Goal: Transaction & Acquisition: Purchase product/service

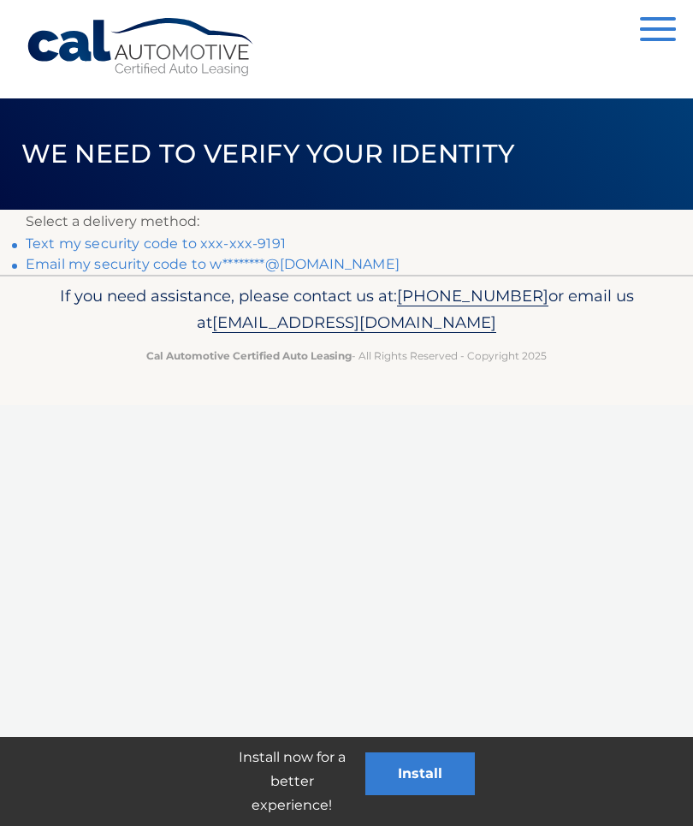
click at [281, 229] on p "Select a delivery method:" at bounding box center [347, 222] width 642 height 24
click at [262, 236] on link "Text my security code to xxx-xxx-9191" at bounding box center [156, 243] width 260 height 16
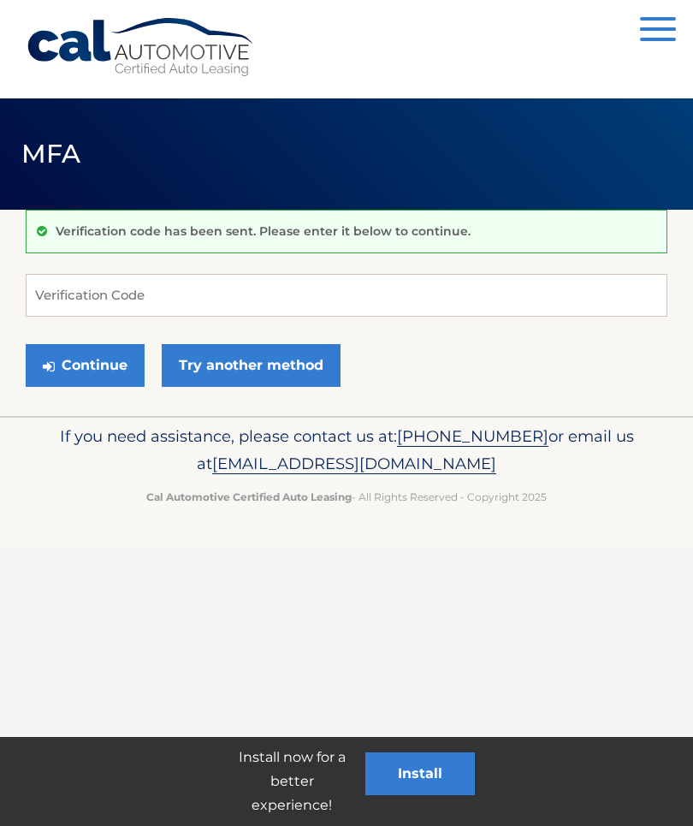
click at [168, 238] on p "Verification code has been sent. Please enter it below to continue." at bounding box center [263, 230] width 415 height 15
click at [90, 294] on input "Verification Code" at bounding box center [347, 295] width 642 height 43
type input "254711"
click at [278, 365] on link "Try another method" at bounding box center [251, 365] width 179 height 43
click at [93, 290] on input "254711" at bounding box center [347, 295] width 642 height 43
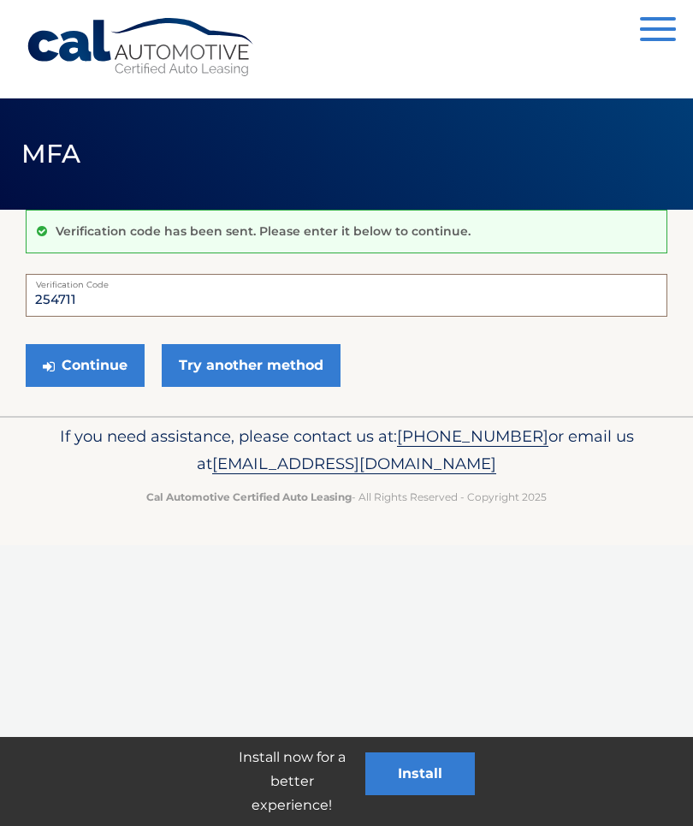
type input "254711"
click at [93, 361] on button "Continue" at bounding box center [85, 365] width 119 height 43
click at [242, 369] on link "Try another method" at bounding box center [251, 365] width 179 height 43
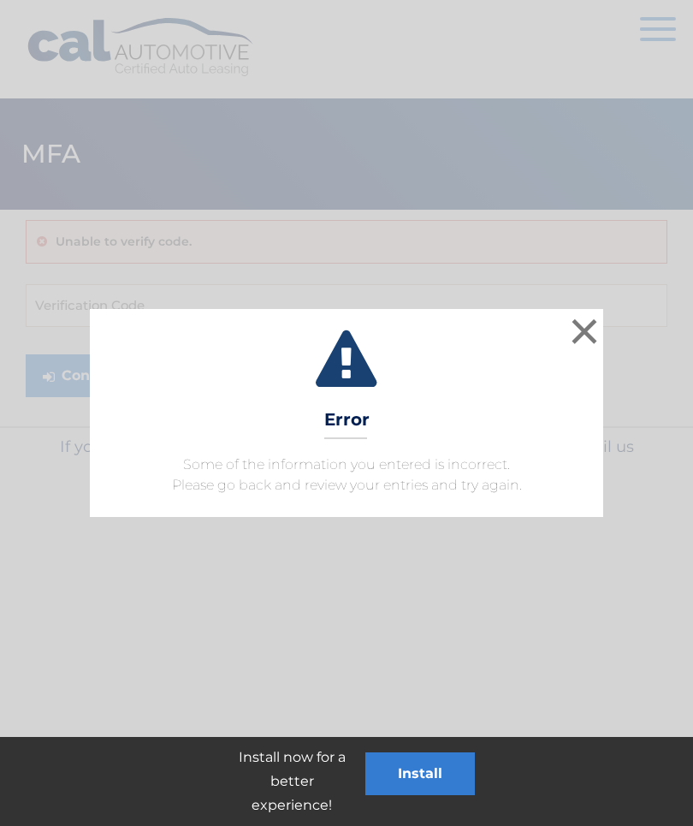
click at [583, 327] on button "×" at bounding box center [585, 331] width 34 height 34
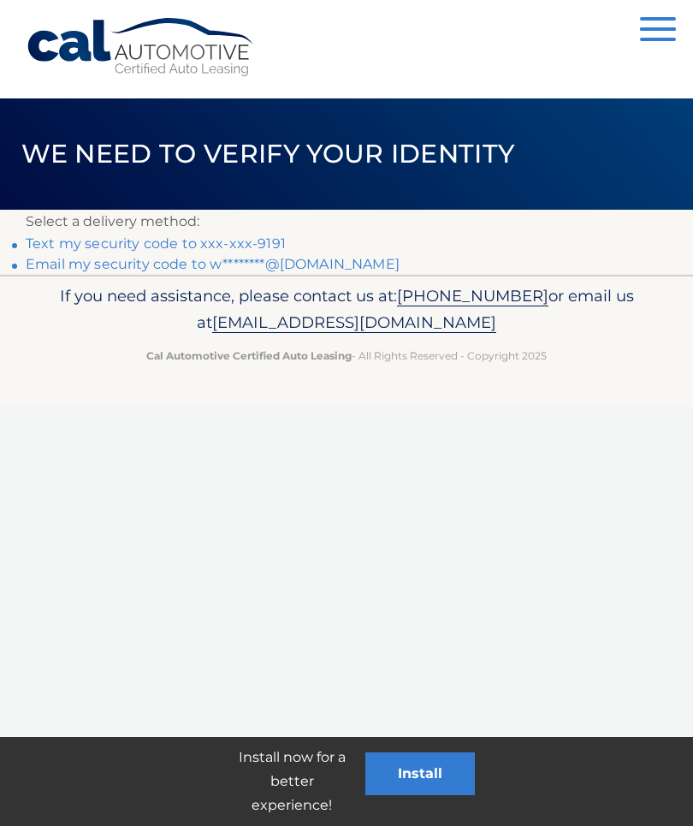
click at [222, 238] on link "Text my security code to xxx-xxx-9191" at bounding box center [156, 243] width 260 height 16
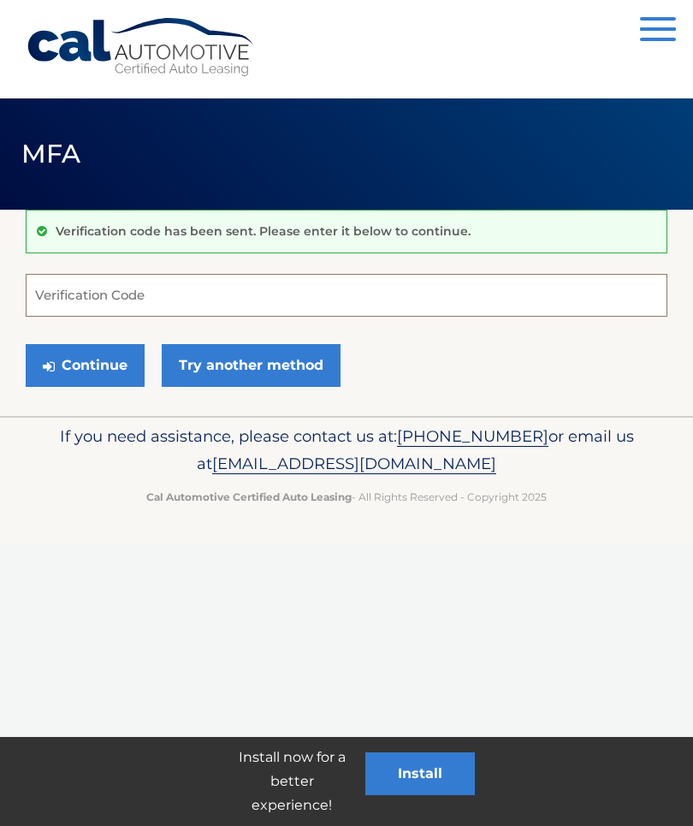
click at [86, 288] on input "Verification Code" at bounding box center [347, 295] width 642 height 43
type input "807225"
click at [98, 359] on button "Continue" at bounding box center [85, 365] width 119 height 43
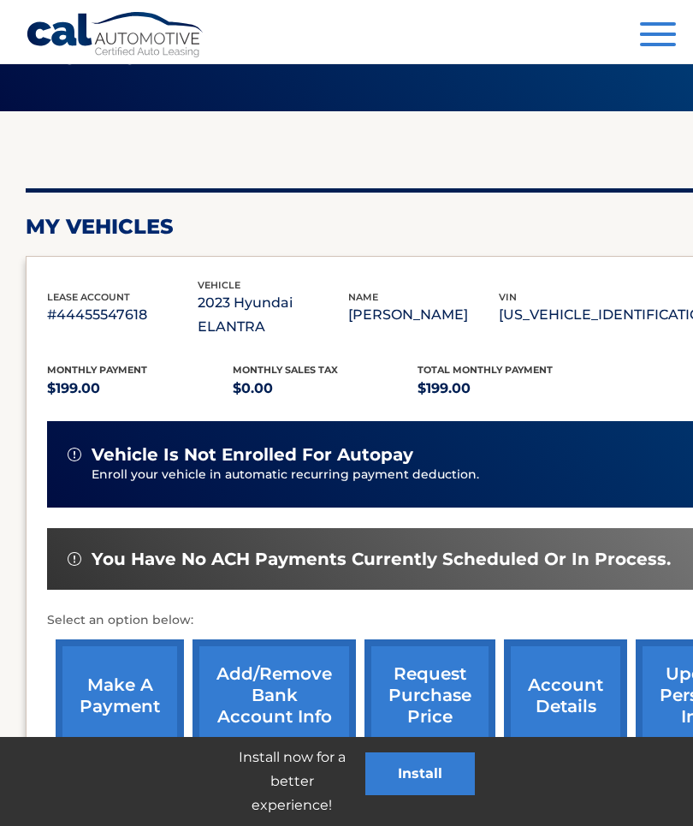
scroll to position [143, 0]
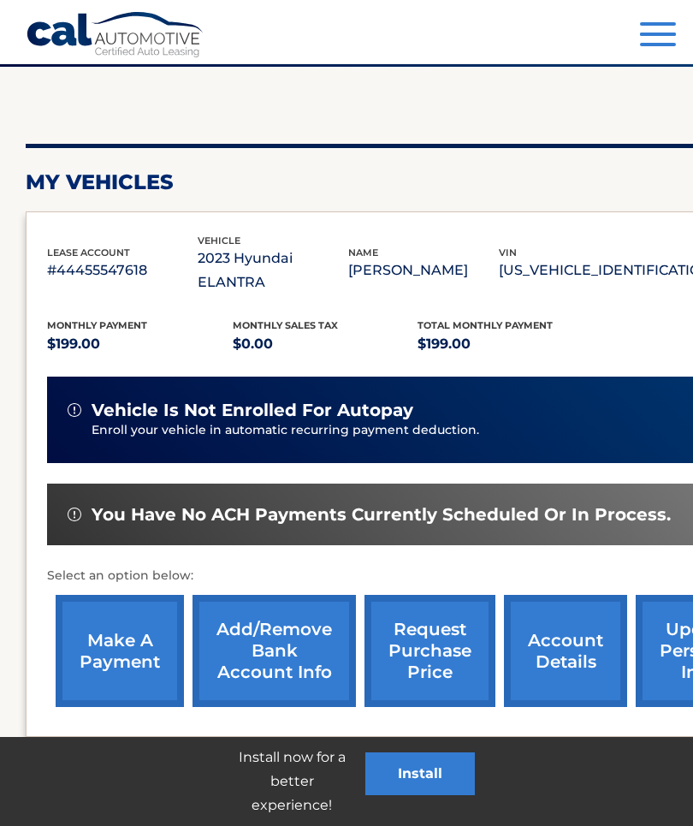
click at [127, 597] on link "make a payment" at bounding box center [120, 651] width 128 height 112
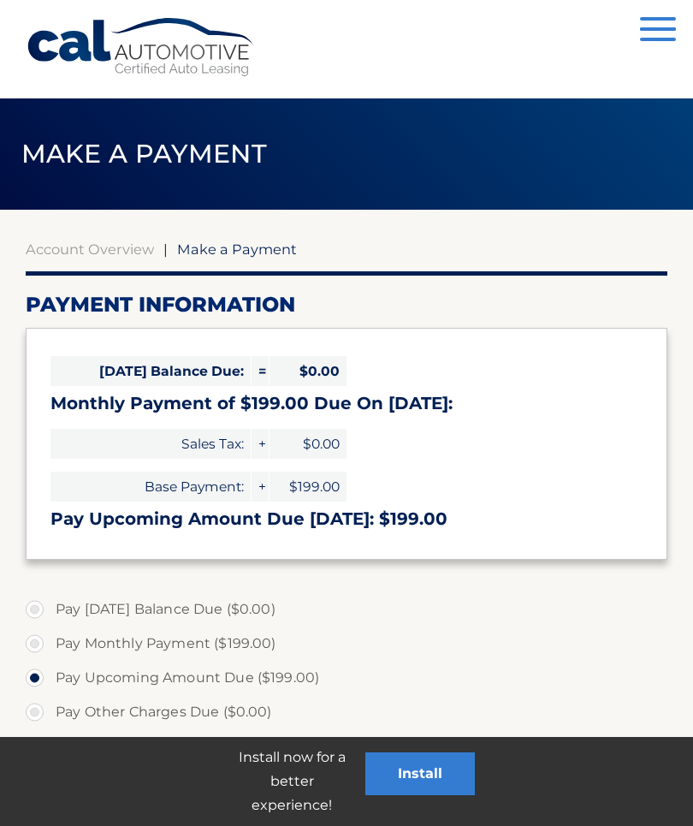
select select "MWVhZDYzNTgtNzJkNy00MGE4LWJjMDMtMTUxZTIzYjk0YTU1"
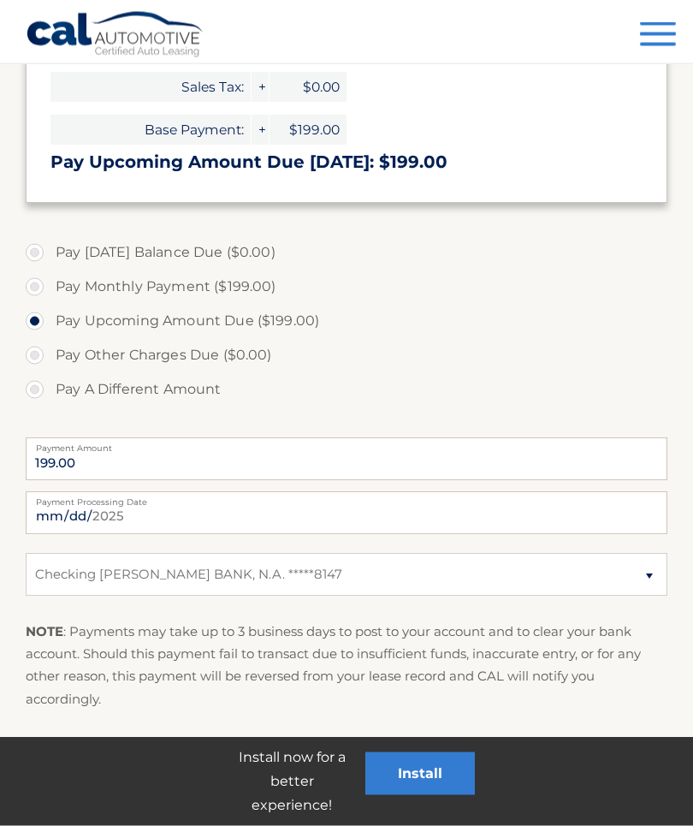
scroll to position [412, 0]
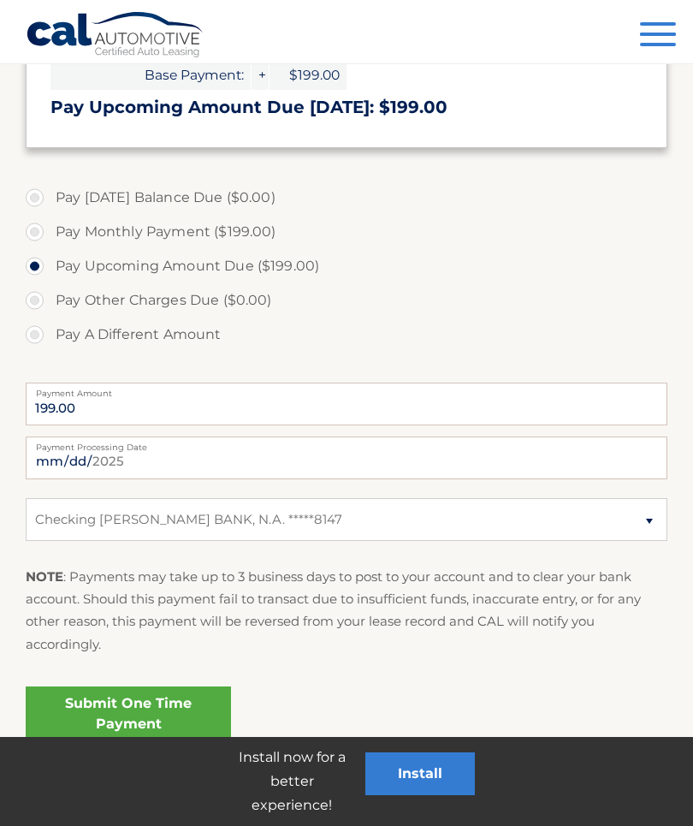
click at [160, 710] on link "Submit One Time Payment" at bounding box center [128, 713] width 205 height 55
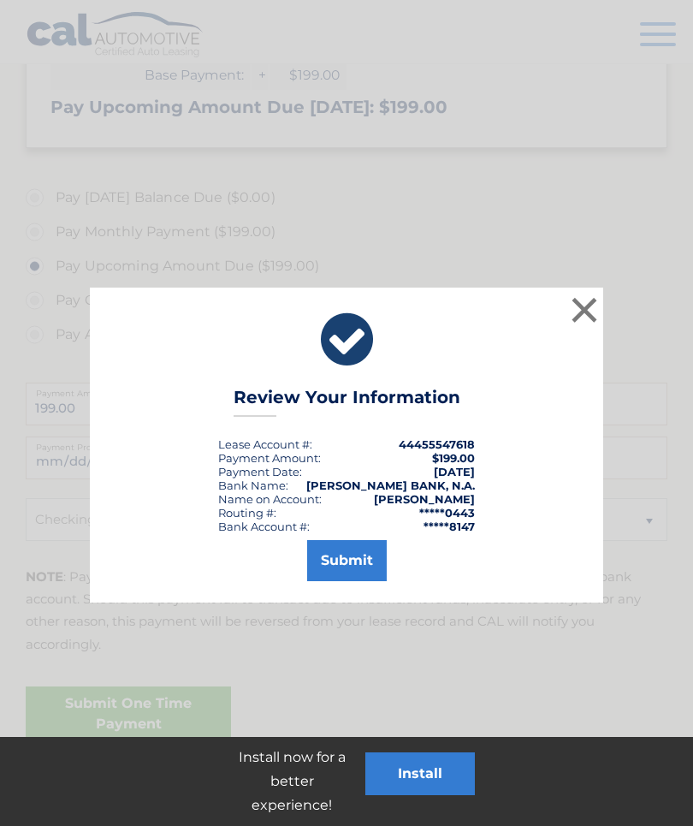
click at [367, 555] on button "Submit" at bounding box center [347, 560] width 80 height 41
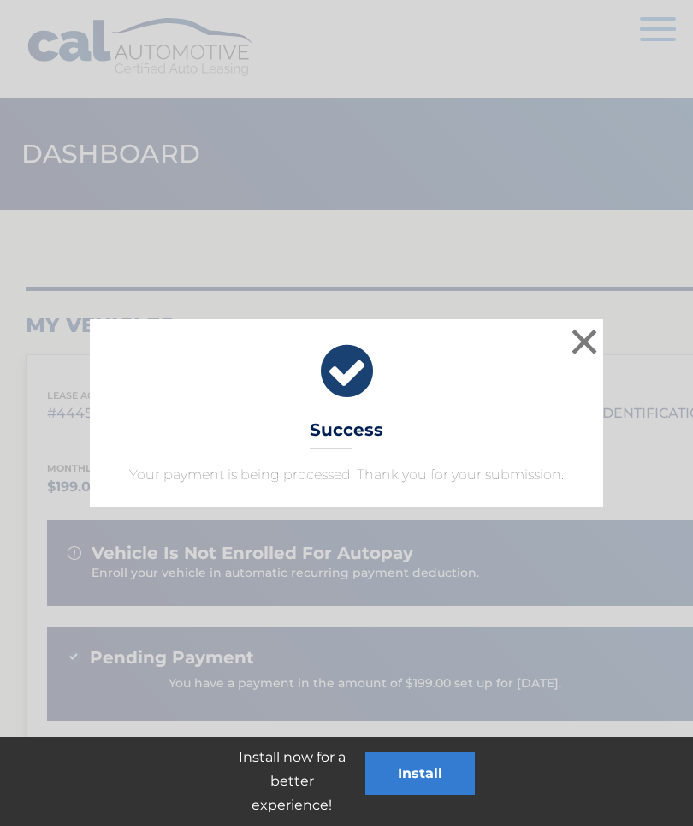
click at [586, 327] on button "×" at bounding box center [585, 341] width 34 height 34
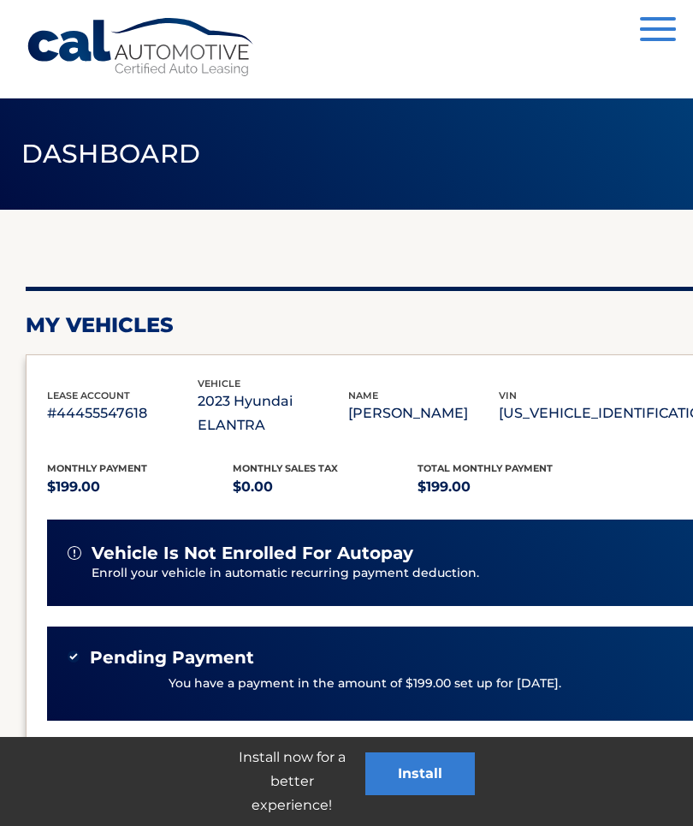
click at [661, 23] on button "Menu" at bounding box center [658, 31] width 36 height 28
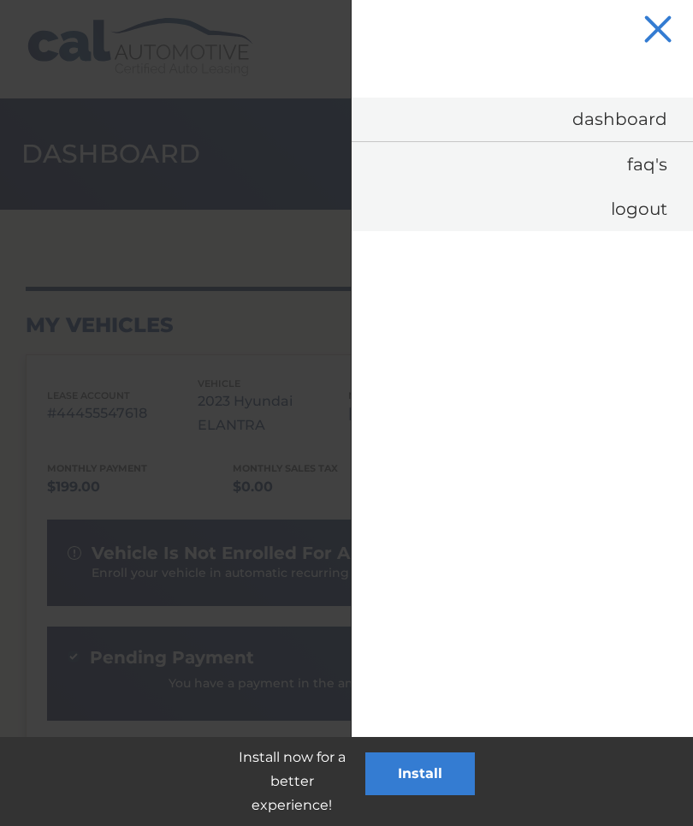
click at [654, 218] on link "Logout" at bounding box center [523, 209] width 342 height 45
